Goal: Communication & Community: Share content

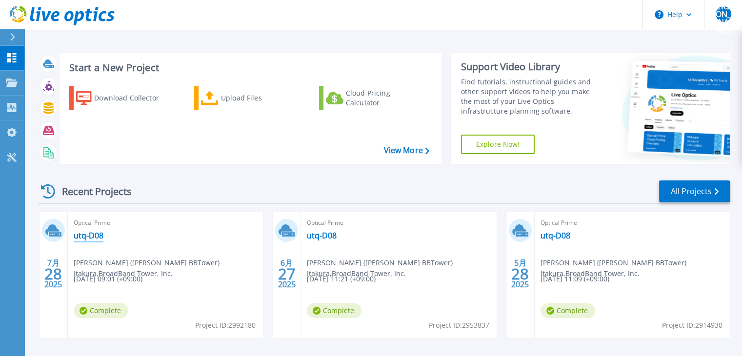
click at [85, 238] on link "utq-D08" at bounding box center [89, 236] width 30 height 10
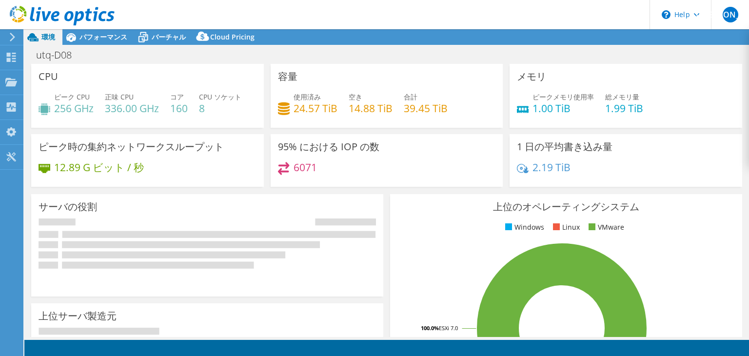
select select "USD"
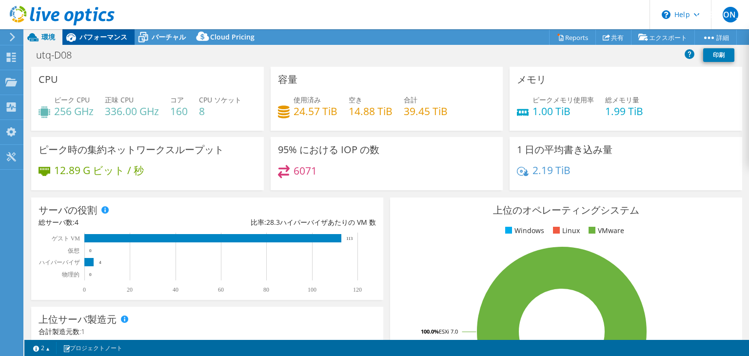
click at [99, 37] on span "パフォーマンス" at bounding box center [103, 36] width 48 height 9
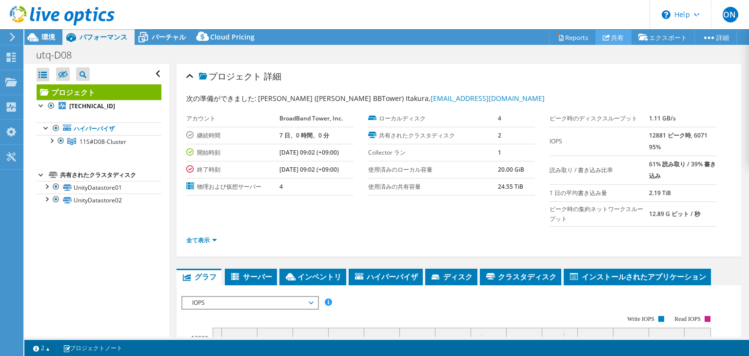
click at [616, 36] on link "共有" at bounding box center [613, 37] width 36 height 15
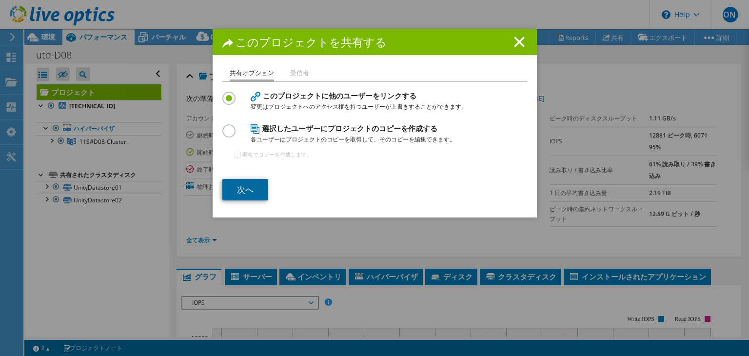
click at [248, 187] on link "次へ" at bounding box center [245, 189] width 46 height 21
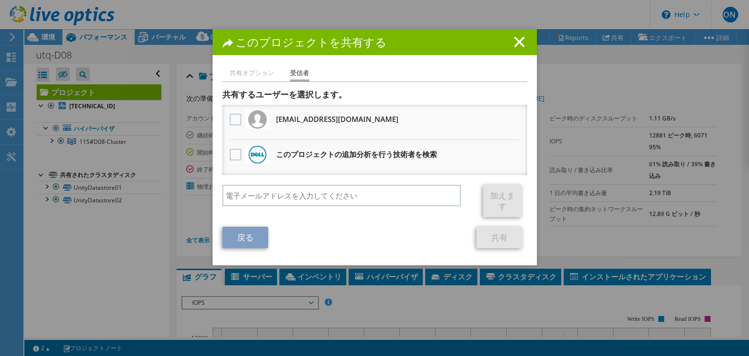
click at [241, 235] on link "戻る" at bounding box center [245, 237] width 46 height 21
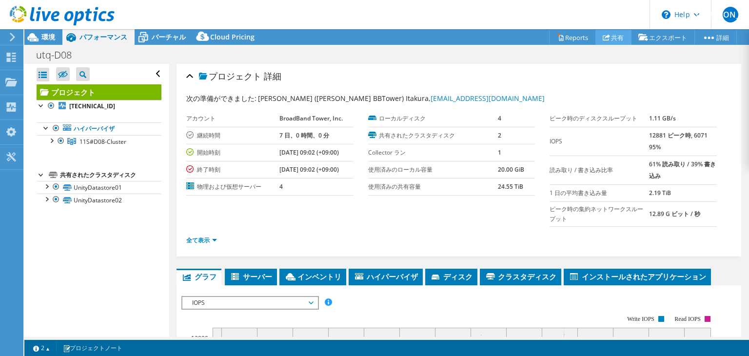
click at [606, 40] on link "共有" at bounding box center [613, 37] width 36 height 15
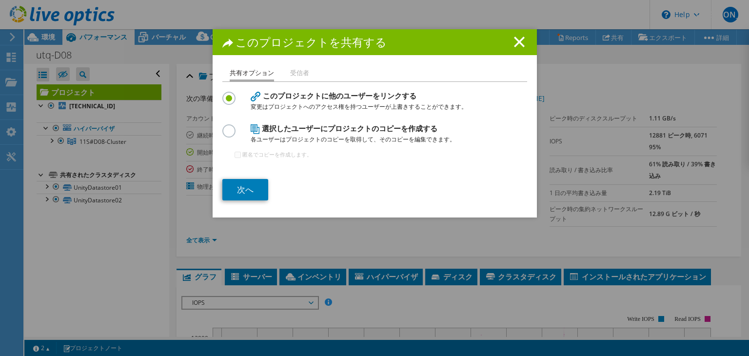
click at [222, 127] on label at bounding box center [230, 125] width 17 height 2
click at [0, 0] on input "radio" at bounding box center [0, 0] width 0 height 0
click at [240, 188] on link "次へ" at bounding box center [245, 189] width 46 height 21
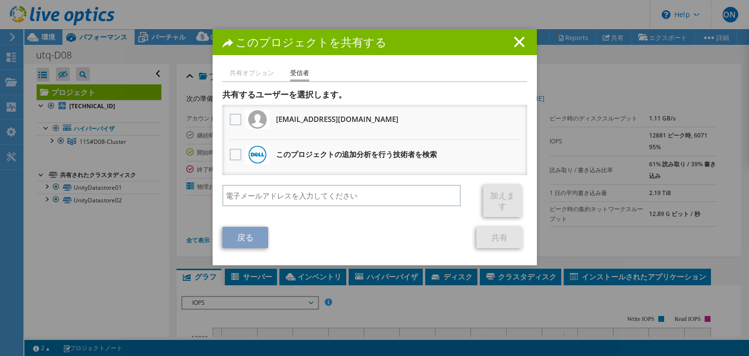
click at [247, 239] on link "戻る" at bounding box center [245, 237] width 46 height 21
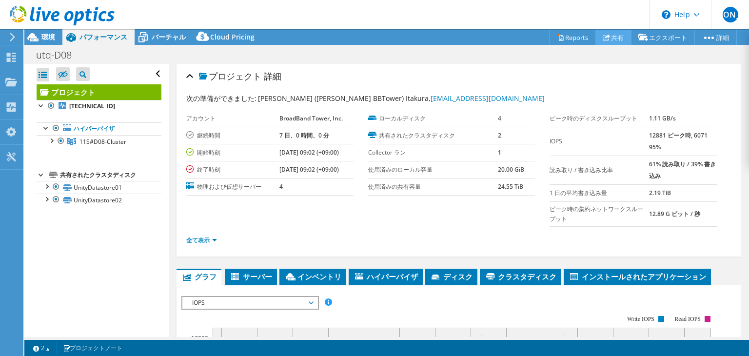
click at [612, 39] on link "共有" at bounding box center [613, 37] width 36 height 15
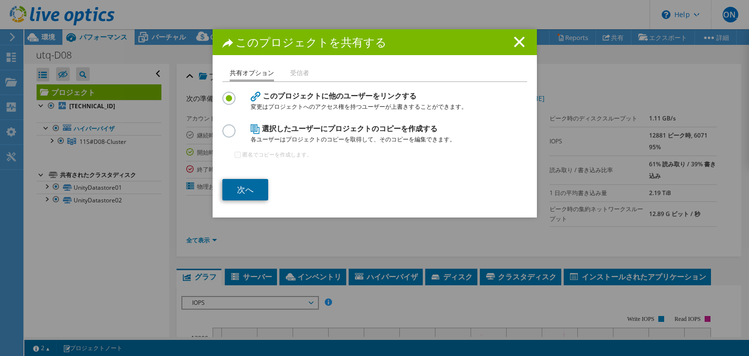
click at [244, 192] on link "次へ" at bounding box center [245, 189] width 46 height 21
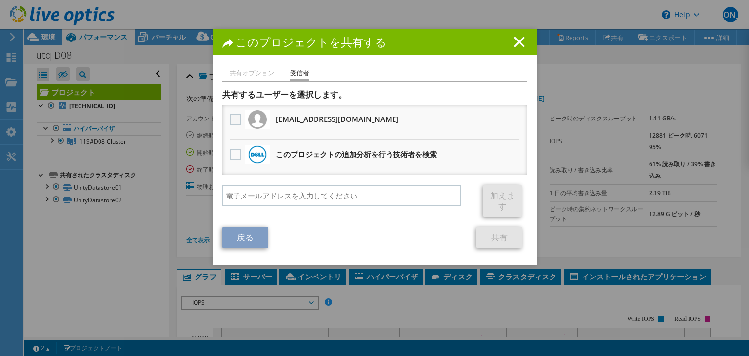
click at [231, 116] on label at bounding box center [237, 120] width 14 height 12
click at [0, 0] on input "checkbox" at bounding box center [0, 0] width 0 height 0
click at [493, 238] on link "共有" at bounding box center [499, 237] width 46 height 21
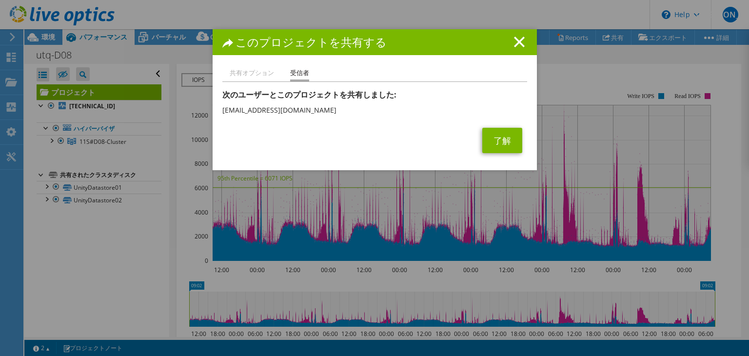
scroll to position [357, 0]
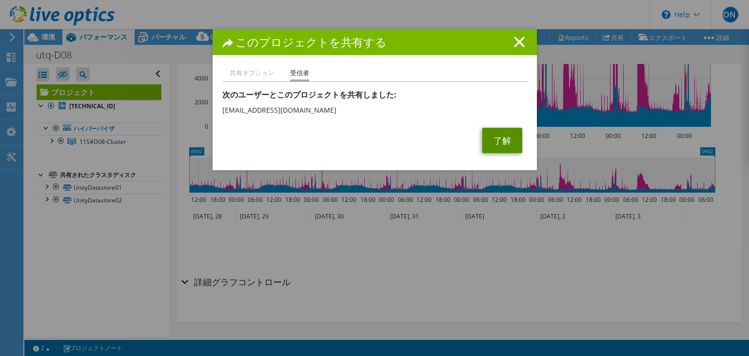
click at [503, 149] on link "了解" at bounding box center [502, 140] width 40 height 25
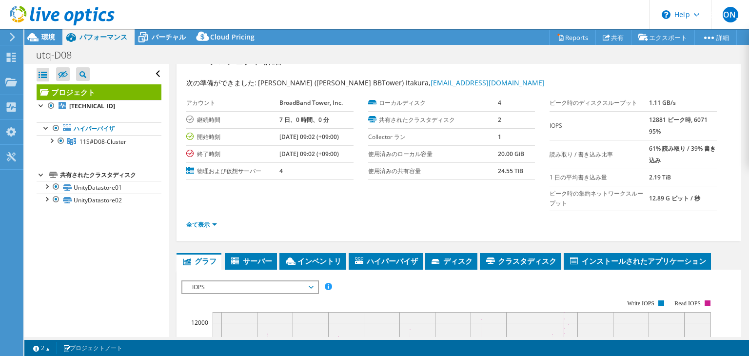
scroll to position [0, 0]
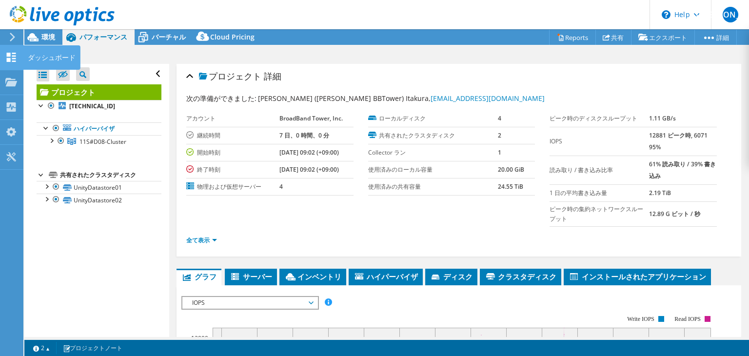
click at [11, 59] on icon at bounding box center [11, 57] width 12 height 9
